Goal: Information Seeking & Learning: Learn about a topic

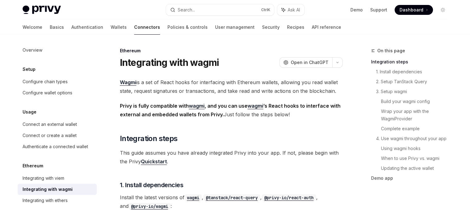
scroll to position [31, 0]
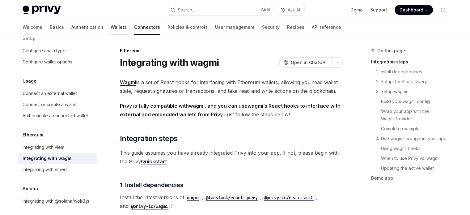
click at [111, 29] on link "Wallets" at bounding box center [119, 27] width 16 height 15
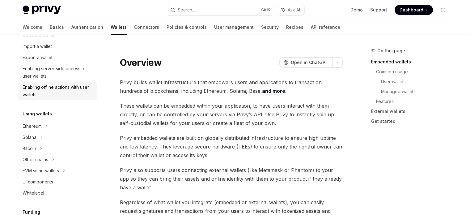
scroll to position [93, 0]
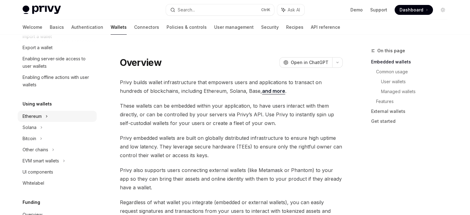
click at [45, 9] on div "Ethereum" at bounding box center [57, 3] width 79 height 11
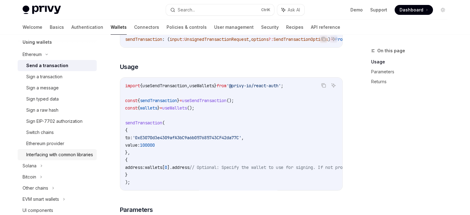
scroll to position [216, 0]
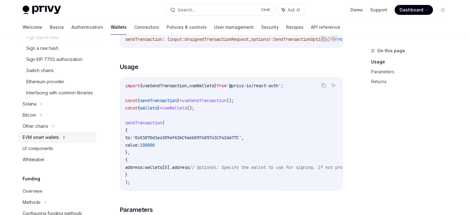
click at [65, 141] on icon at bounding box center [64, 136] width 2 height 7
type textarea "*"
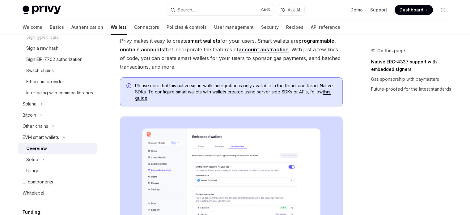
scroll to position [31, 0]
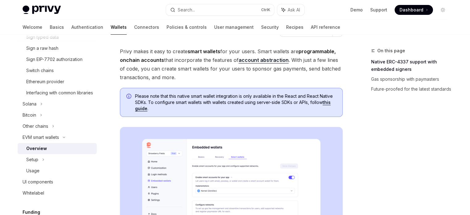
click at [162, 77] on span "Privy makes it easy to create smart wallets for your users. Smart wallets are p…" at bounding box center [231, 64] width 223 height 35
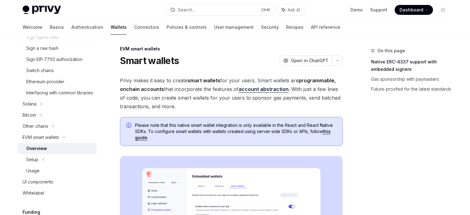
scroll to position [62, 0]
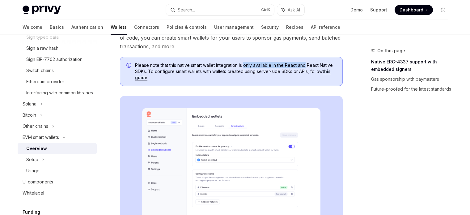
drag, startPoint x: 251, startPoint y: 65, endPoint x: 305, endPoint y: 61, distance: 54.5
click at [305, 61] on div "Please note that this native smart wallet integration is only available in the …" at bounding box center [231, 71] width 223 height 29
click at [316, 63] on span "Please note that this native smart wallet integration is only available in the …" at bounding box center [235, 71] width 201 height 19
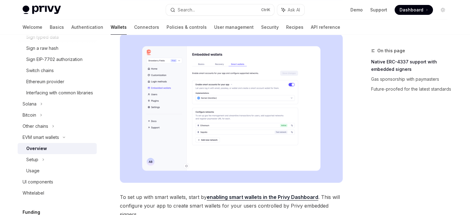
scroll to position [124, 0]
